Goal: Check status: Check status

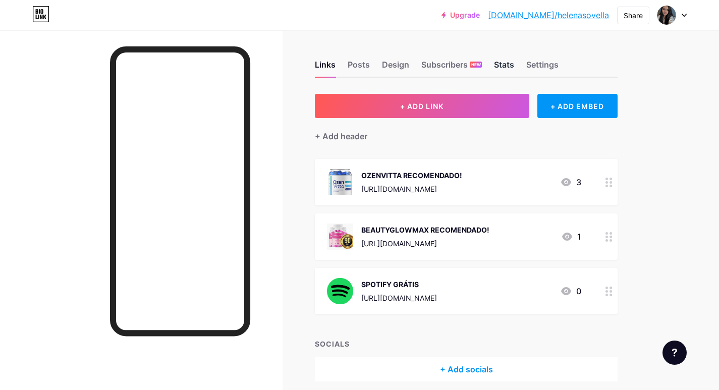
click at [510, 60] on div "Stats" at bounding box center [504, 68] width 20 height 18
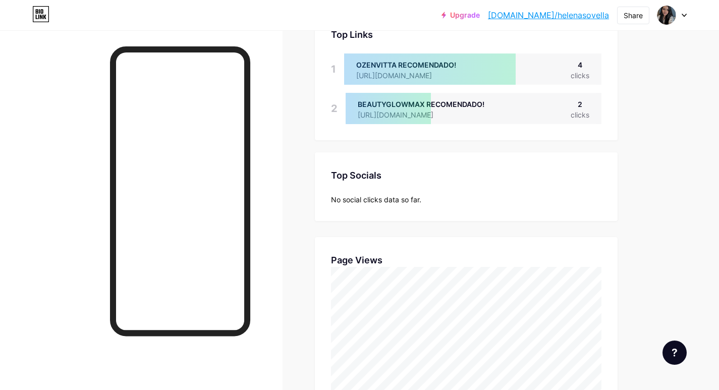
scroll to position [50, 0]
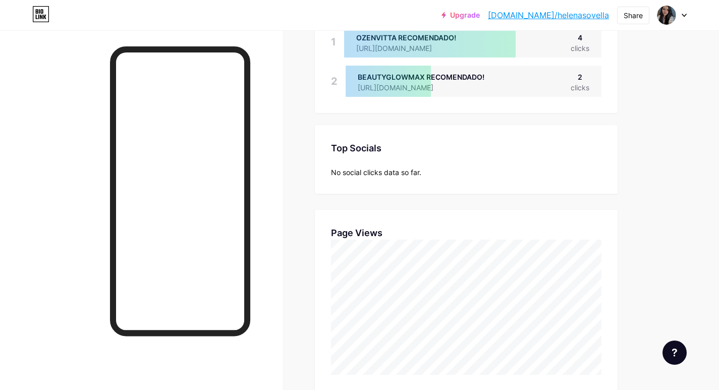
scroll to position [151, 0]
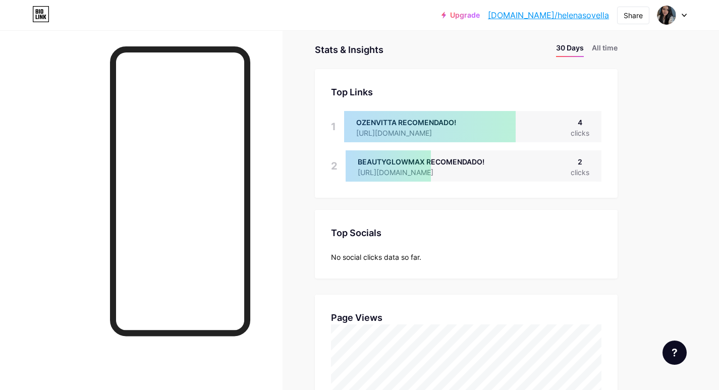
scroll to position [50, 0]
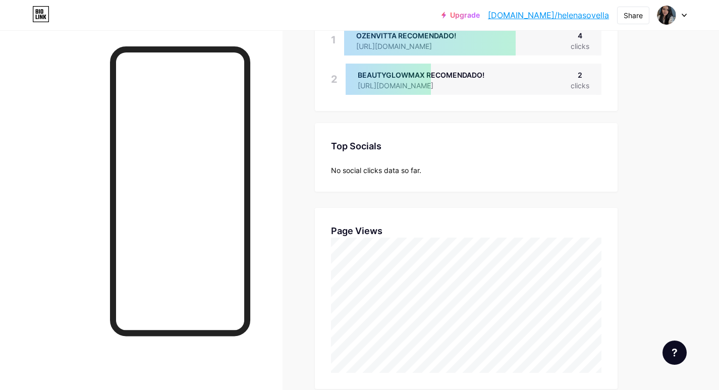
scroll to position [151, 0]
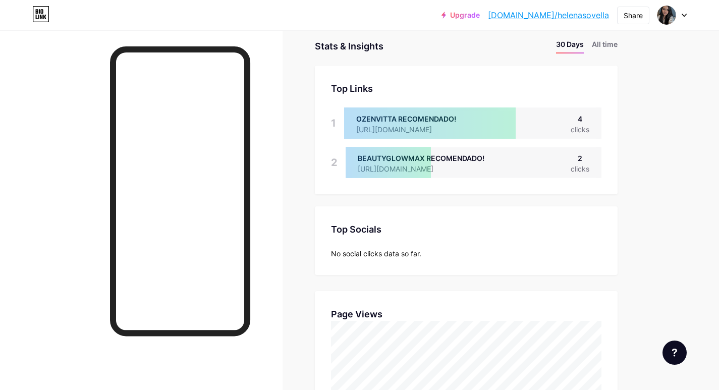
scroll to position [50, 0]
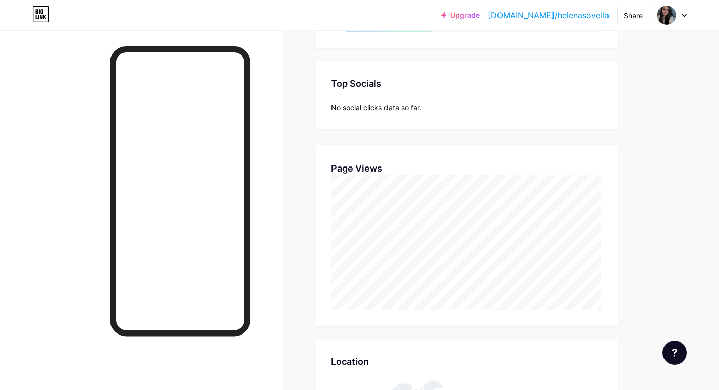
scroll to position [202, 0]
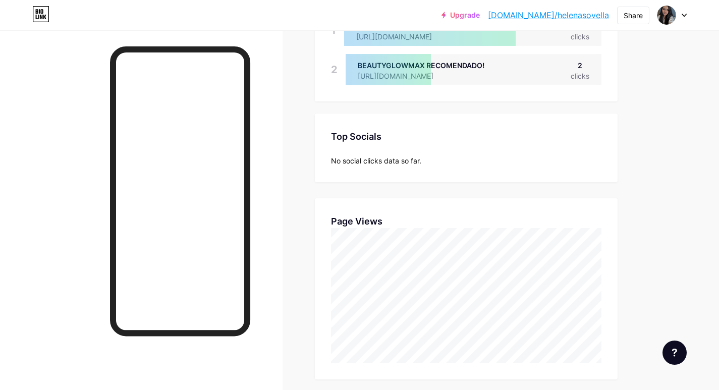
scroll to position [151, 0]
